Goal: Transaction & Acquisition: Book appointment/travel/reservation

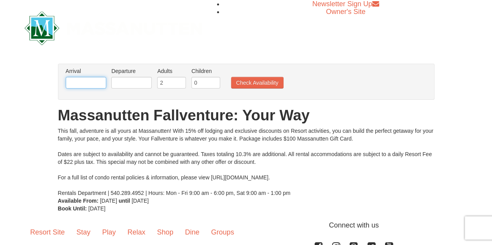
click at [84, 84] on input "text" at bounding box center [86, 83] width 40 height 12
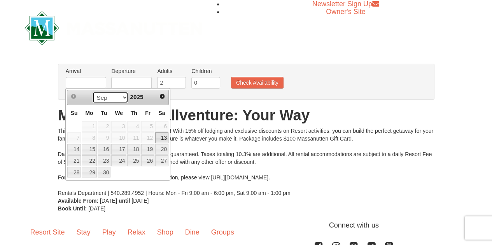
click at [124, 98] on select "Sep Oct Nov Dec" at bounding box center [110, 98] width 36 height 12
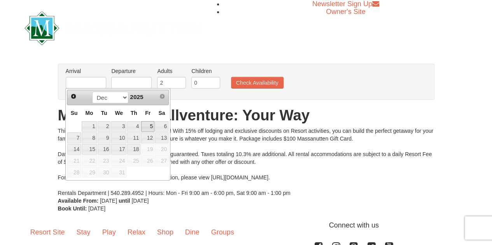
click at [143, 126] on link "5" at bounding box center [147, 126] width 13 height 11
type input "[DATE]"
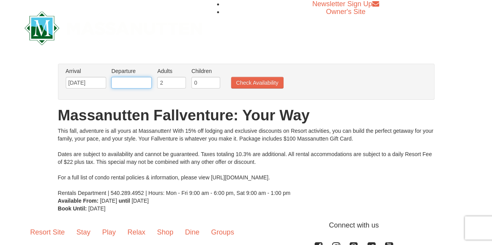
click at [134, 81] on input "text" at bounding box center [131, 83] width 40 height 12
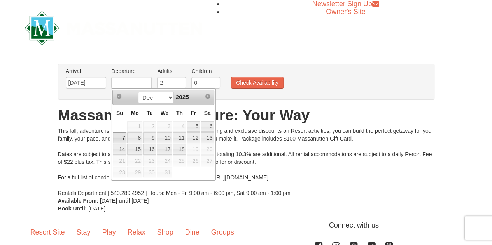
click at [123, 137] on link "7" at bounding box center [120, 138] width 14 height 11
type input "12/07/2025"
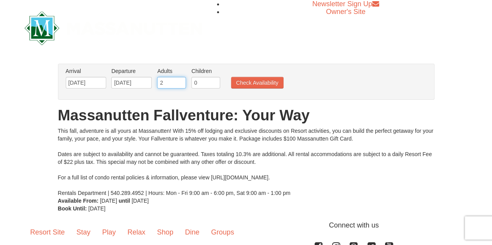
click at [173, 83] on input "2" at bounding box center [171, 83] width 29 height 12
click at [213, 79] on input "1" at bounding box center [205, 83] width 29 height 12
type input "2"
click at [213, 81] on input "2" at bounding box center [205, 83] width 29 height 12
click at [255, 87] on button "Check Availability" at bounding box center [257, 83] width 52 height 12
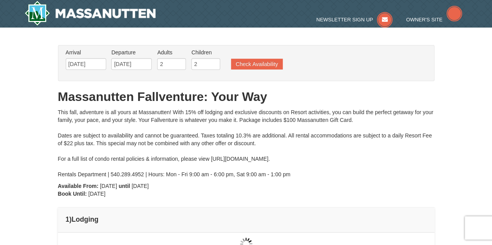
type input "[DATE]"
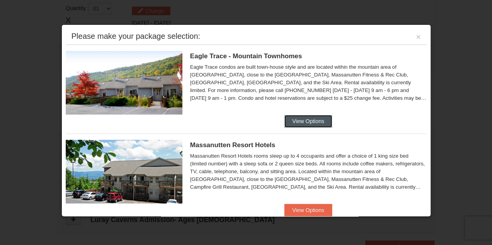
click at [309, 121] on button "View Options" at bounding box center [307, 121] width 47 height 12
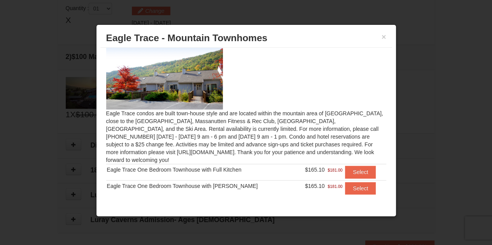
scroll to position [12, 0]
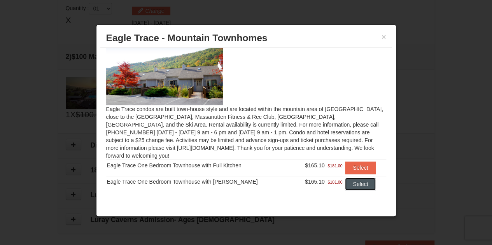
click at [350, 178] on button "Select" at bounding box center [360, 184] width 31 height 12
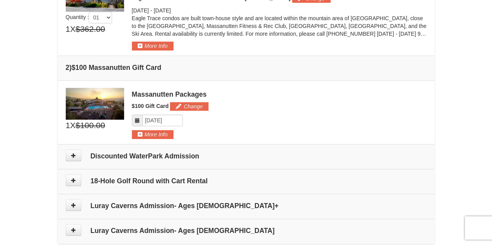
scroll to position [276, 0]
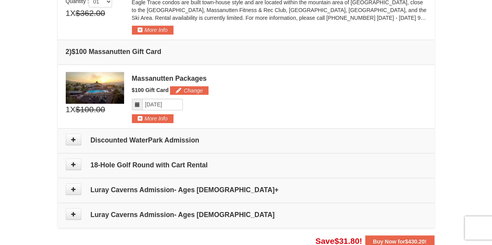
click at [94, 138] on h4 "Discounted WaterPark Admission" at bounding box center [246, 140] width 361 height 8
click at [76, 139] on button at bounding box center [74, 140] width 16 height 12
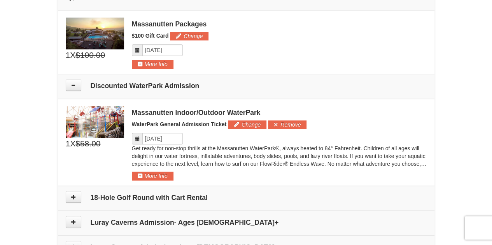
scroll to position [325, 0]
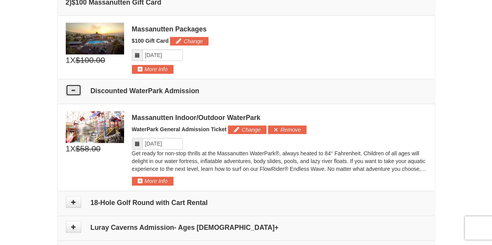
click at [73, 90] on icon at bounding box center [73, 89] width 5 height 5
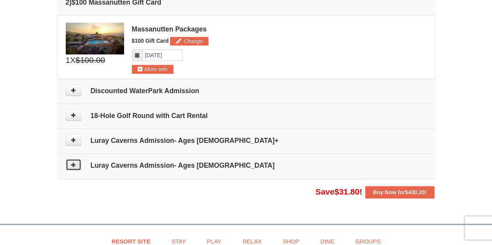
click at [75, 163] on icon at bounding box center [73, 164] width 5 height 5
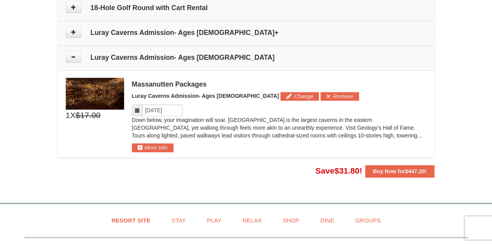
scroll to position [438, 0]
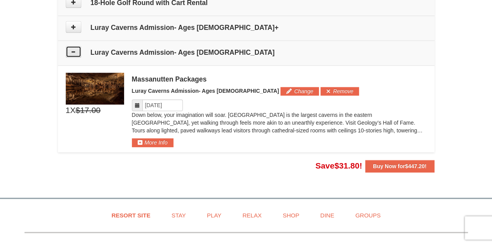
click at [73, 52] on icon at bounding box center [73, 51] width 5 height 5
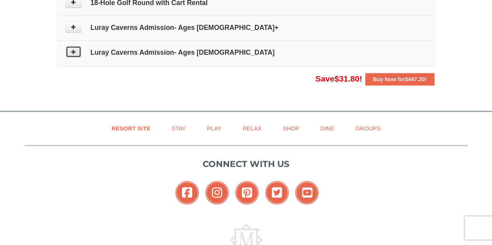
click at [72, 52] on icon at bounding box center [73, 51] width 5 height 5
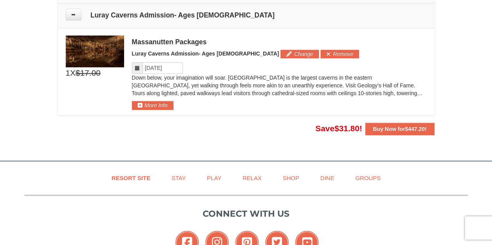
scroll to position [477, 0]
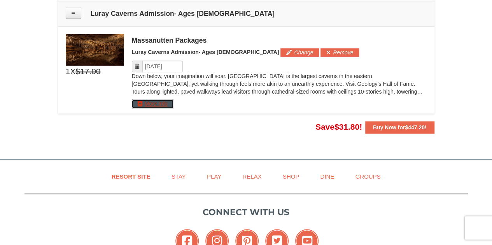
click at [152, 100] on button "More Info" at bounding box center [153, 104] width 42 height 9
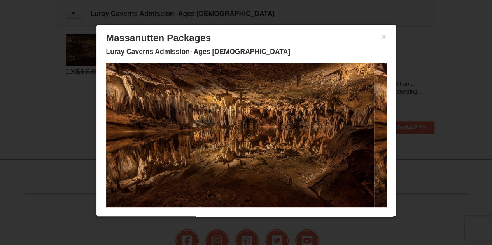
scroll to position [0, 0]
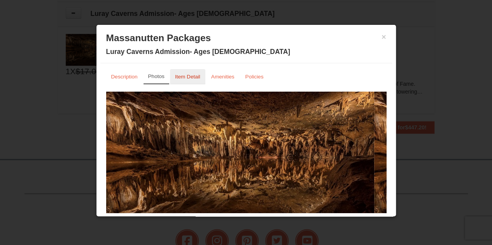
click at [183, 75] on small "Item Detail" at bounding box center [187, 77] width 25 height 6
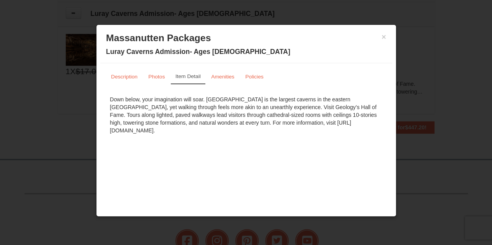
click at [380, 36] on h3 "Massanutten Packages" at bounding box center [246, 38] width 280 height 12
click at [384, 38] on button "×" at bounding box center [383, 37] width 5 height 8
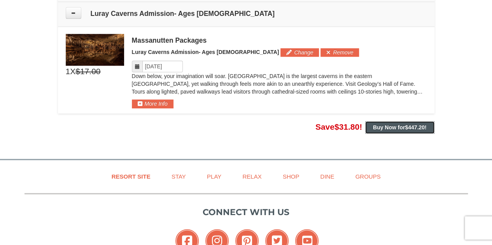
click at [379, 126] on strong "Buy Now for $447.20 !" at bounding box center [400, 127] width 54 height 6
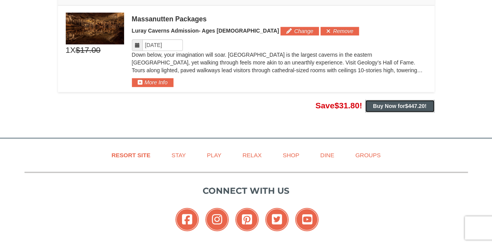
scroll to position [497, 0]
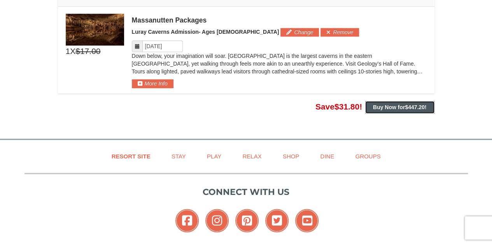
click at [394, 106] on strong "Buy Now for $447.20 !" at bounding box center [400, 107] width 54 height 6
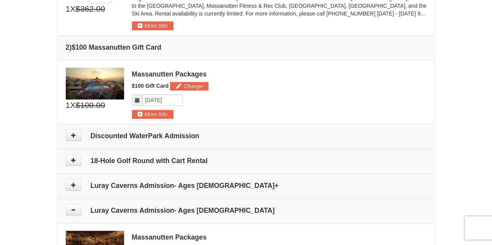
scroll to position [264, 0]
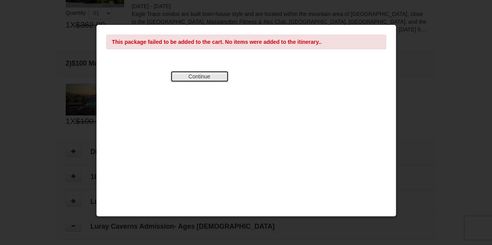
click at [203, 76] on button "Continue" at bounding box center [199, 77] width 58 height 12
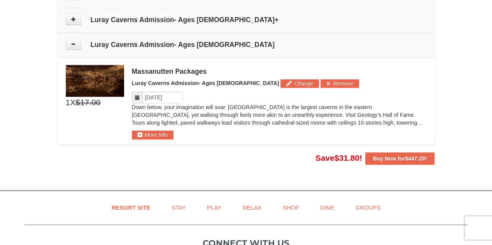
scroll to position [458, 0]
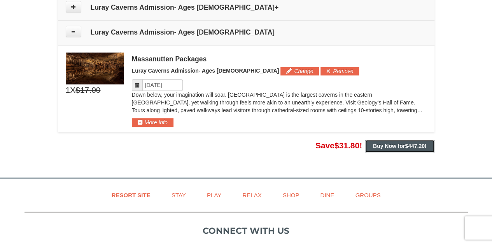
click at [381, 143] on strong "Buy Now for $447.20 !" at bounding box center [400, 146] width 54 height 6
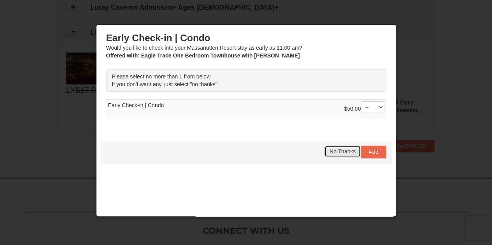
click at [337, 151] on span "No Thanks" at bounding box center [342, 152] width 26 height 6
